Goal: Task Accomplishment & Management: Manage account settings

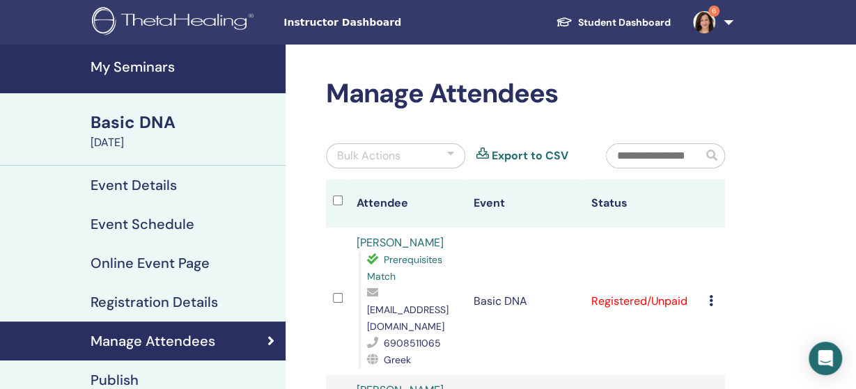
scroll to position [72, 0]
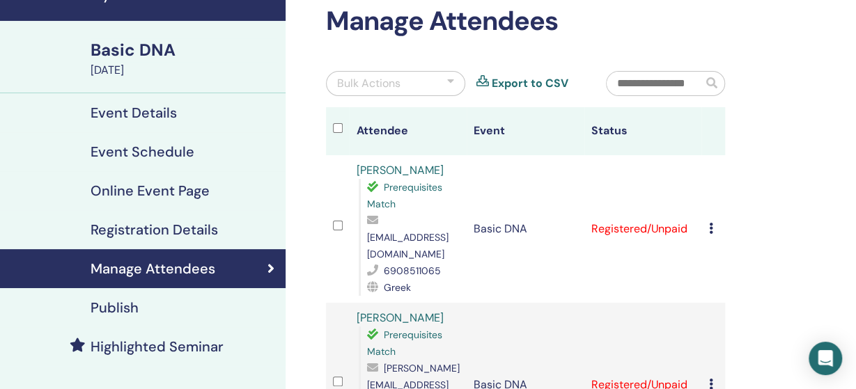
click at [451, 80] on div at bounding box center [450, 83] width 7 height 17
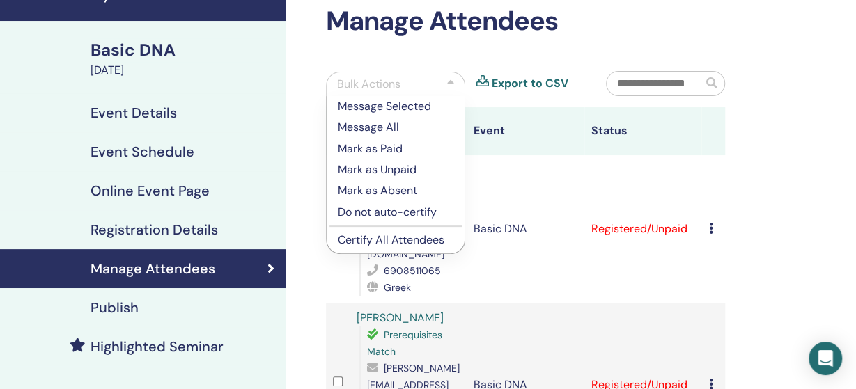
click at [396, 240] on p "Certify All Attendees" at bounding box center [396, 240] width 116 height 17
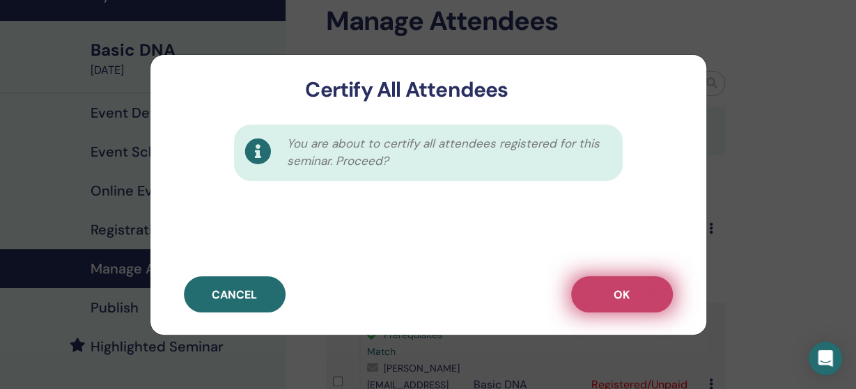
click at [622, 300] on span "OK" at bounding box center [622, 295] width 16 height 15
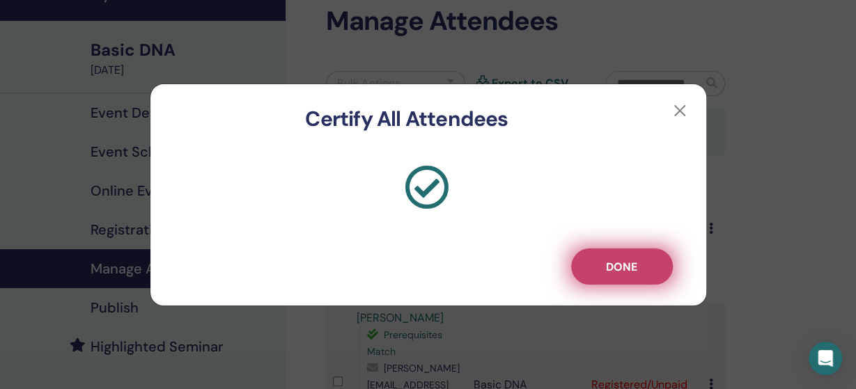
click at [622, 272] on span "Done" at bounding box center [621, 267] width 31 height 15
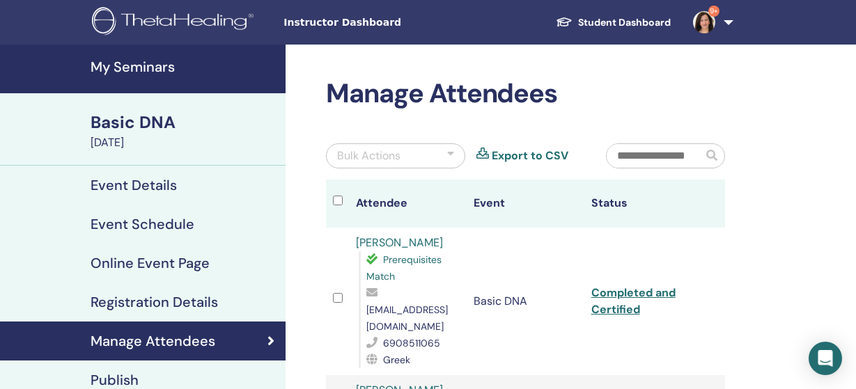
scroll to position [72, 0]
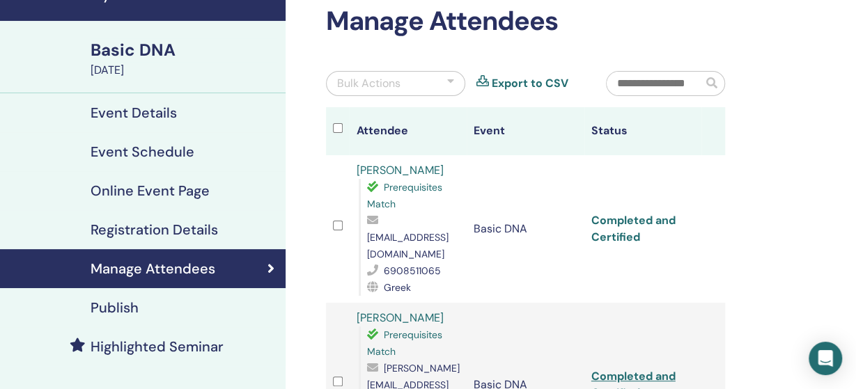
click at [647, 213] on link "Completed and Certified" at bounding box center [633, 228] width 84 height 31
click at [655, 369] on link "Completed and Certified" at bounding box center [633, 384] width 84 height 31
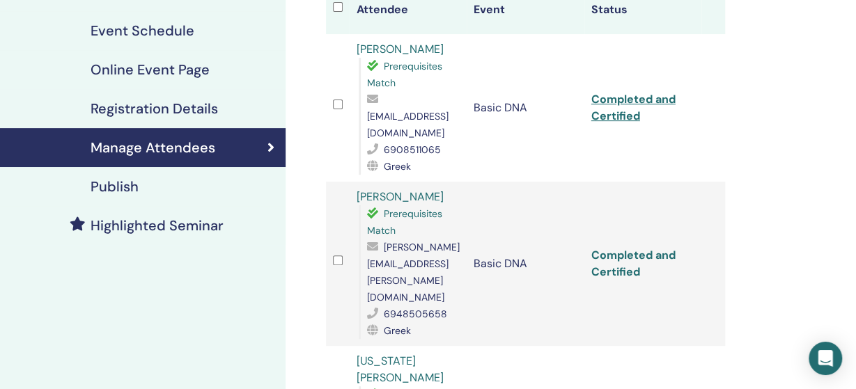
scroll to position [217, 0]
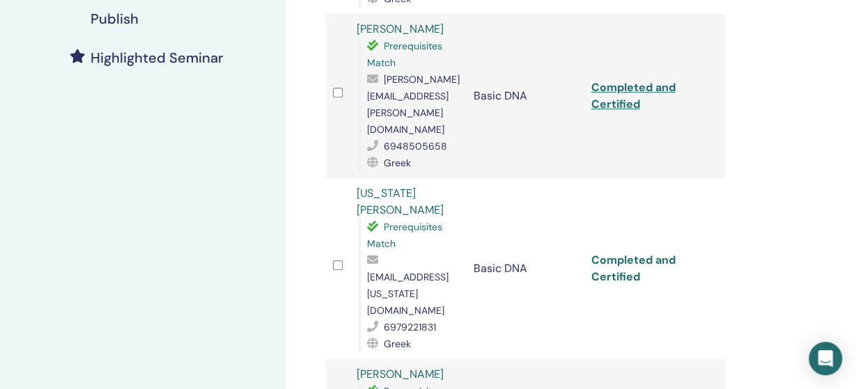
scroll to position [362, 0]
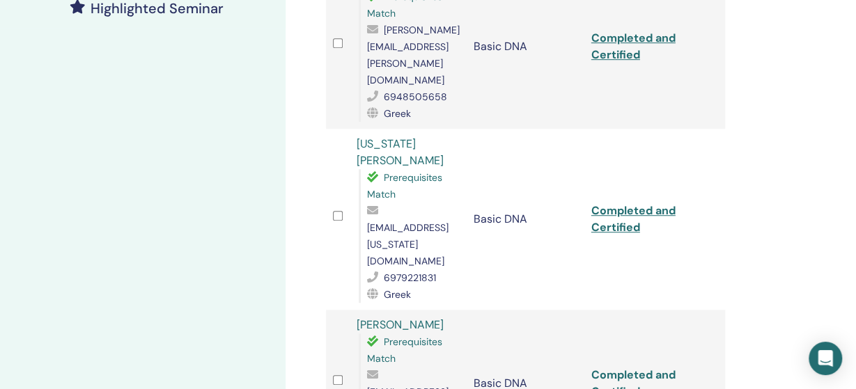
scroll to position [507, 0]
